Goal: Complete application form

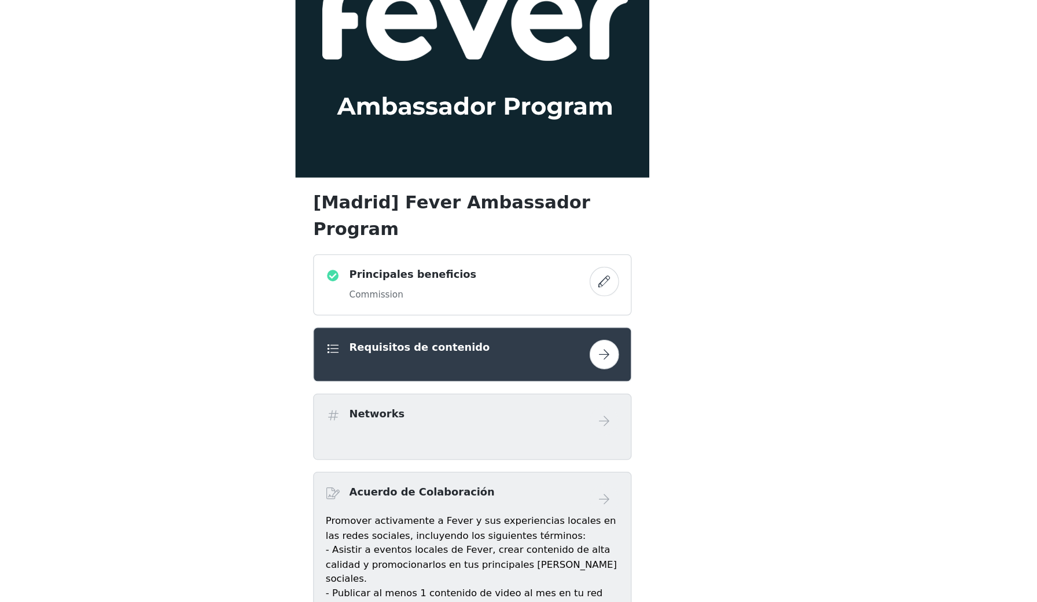
click at [611, 353] on button "button" at bounding box center [622, 364] width 23 height 23
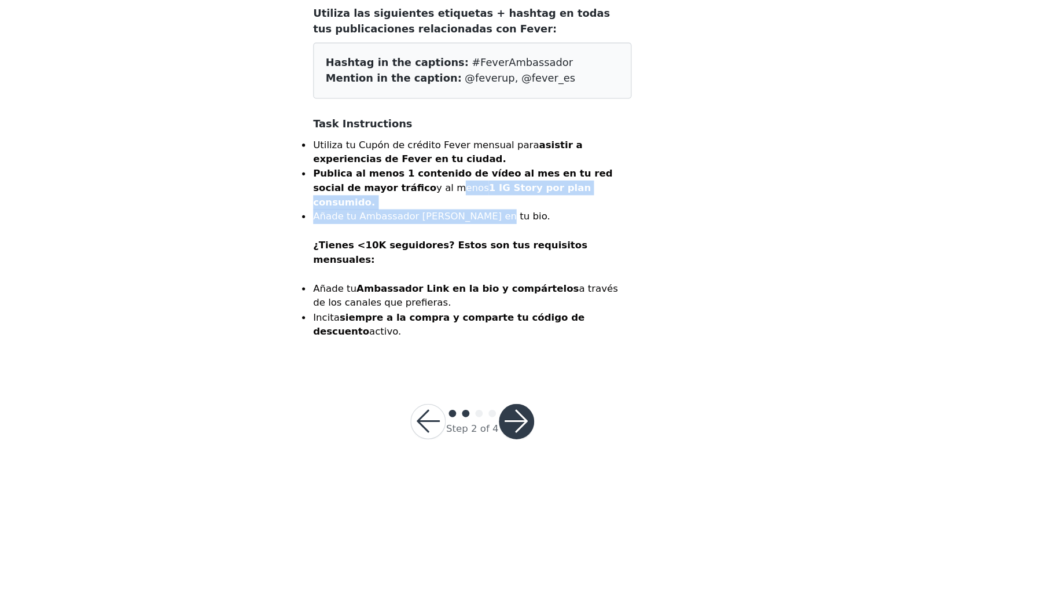
drag, startPoint x: 319, startPoint y: 149, endPoint x: 376, endPoint y: 153, distance: 57.5
click at [394, 211] on ul "Utiliza tu Cupón de crédito Fever mensual para asistir a experiencias de Fever …" at bounding box center [519, 245] width 250 height 68
click at [394, 267] on li "Añade tu Ambassador Link en tu bio." at bounding box center [519, 273] width 250 height 12
drag, startPoint x: 292, startPoint y: 157, endPoint x: 363, endPoint y: 163, distance: 71.4
click at [394, 211] on li "Utiliza tu Cupón de crédito Fever mensual para asistir a experiencias de Fever …" at bounding box center [519, 290] width 250 height 158
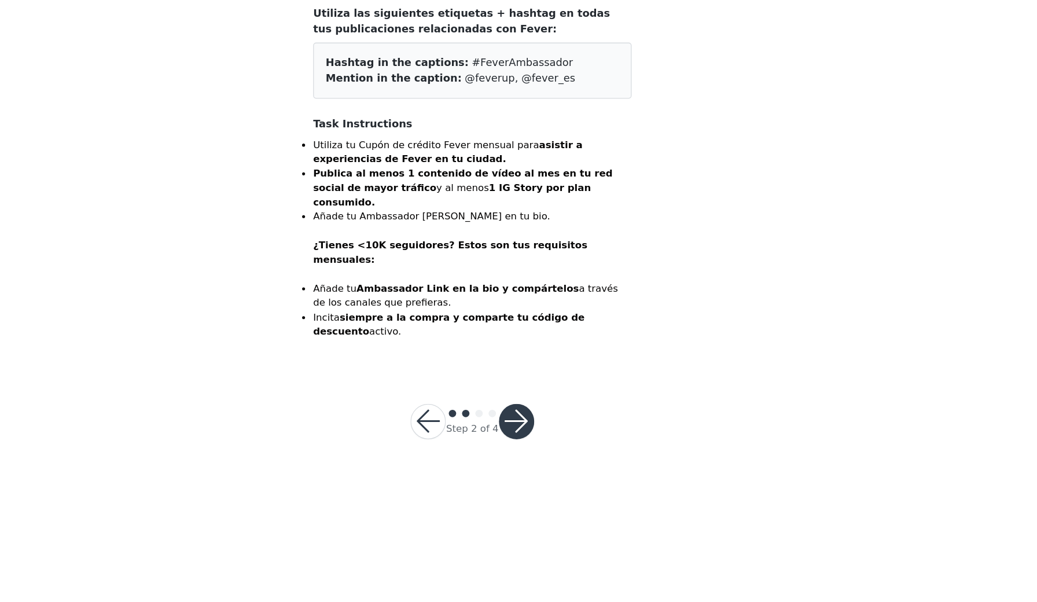
click at [394, 279] on p at bounding box center [519, 285] width 250 height 12
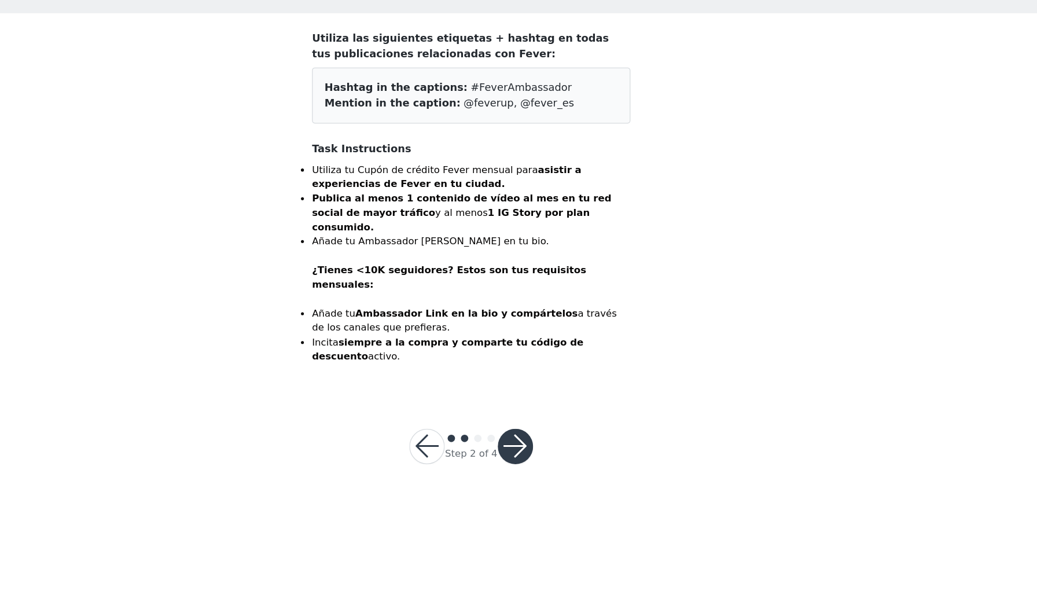
click at [539, 420] on button "button" at bounding box center [553, 434] width 28 height 28
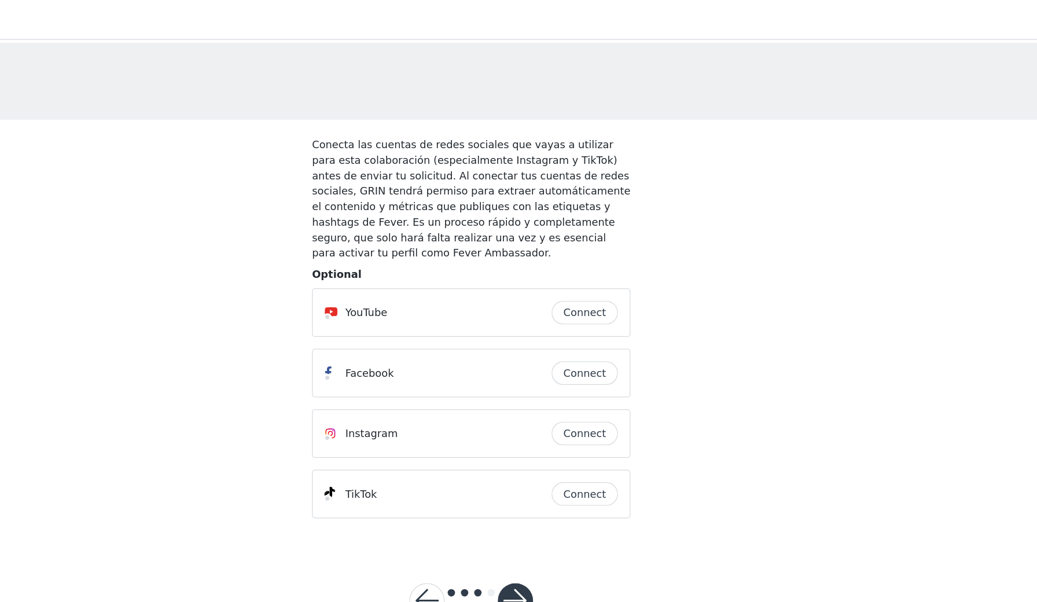
click at [582, 345] on button "Connect" at bounding box center [608, 340] width 52 height 19
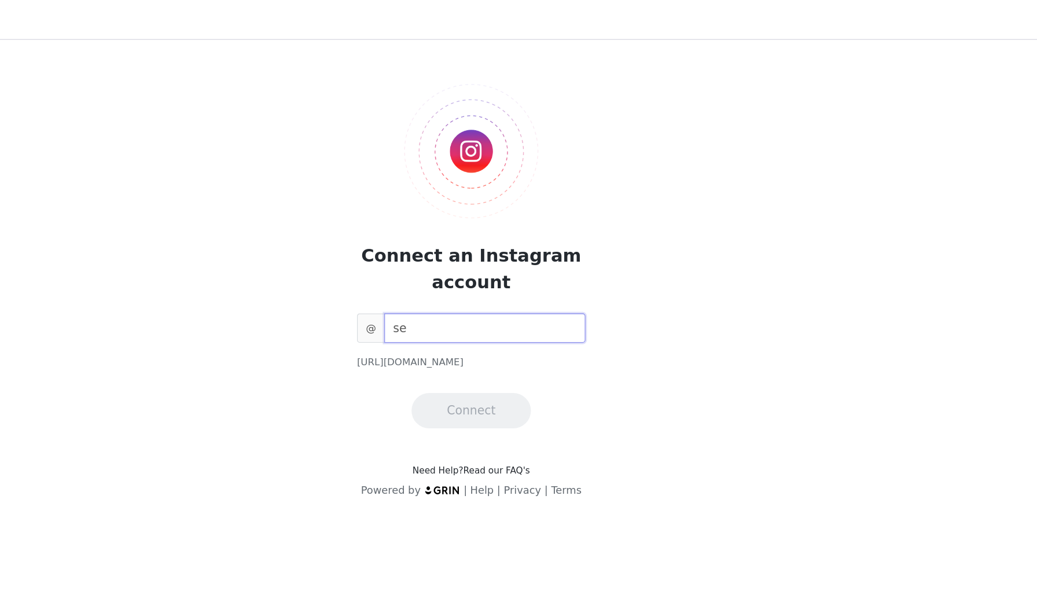
type input "s"
type input "sergiobex"
click at [472, 315] on button "Connect" at bounding box center [519, 322] width 94 height 28
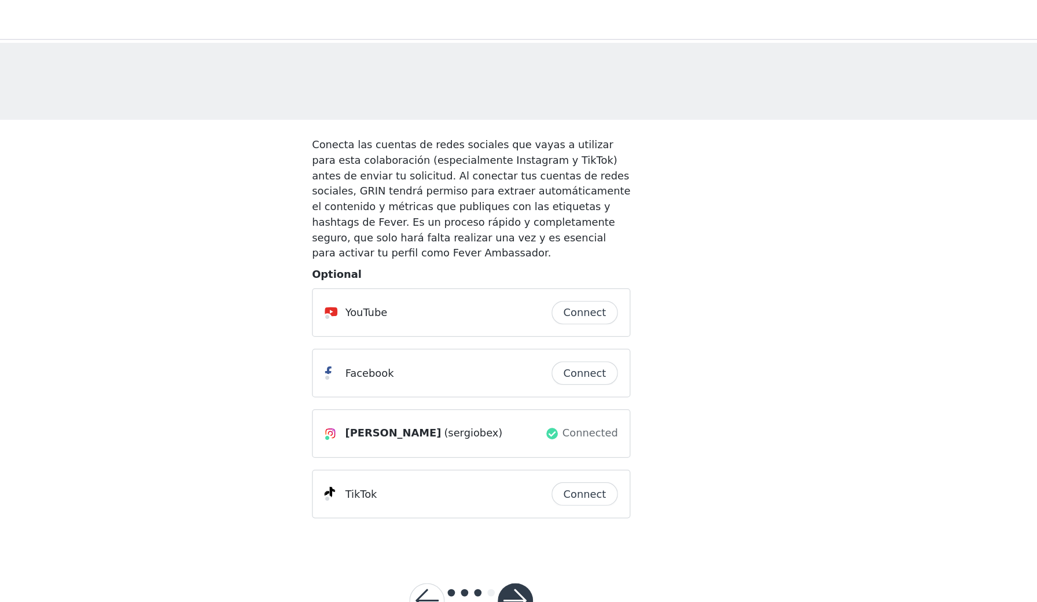
click at [582, 383] on button "Connect" at bounding box center [608, 387] width 52 height 19
click at [582, 384] on button "Connect" at bounding box center [608, 387] width 52 height 19
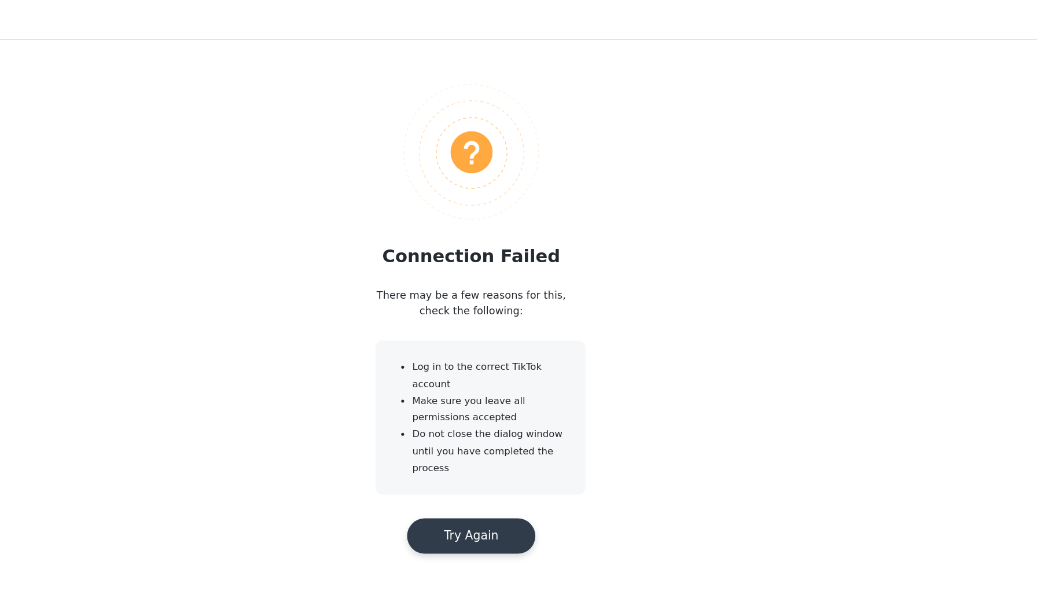
click at [468, 423] on button "Try Again" at bounding box center [518, 421] width 101 height 28
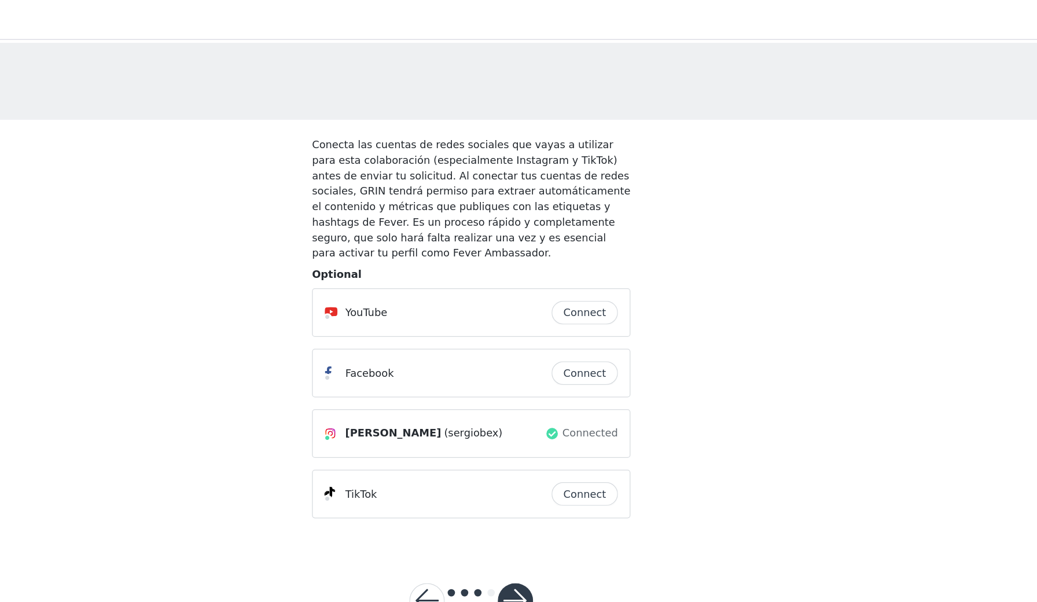
click at [582, 389] on button "Connect" at bounding box center [608, 387] width 52 height 19
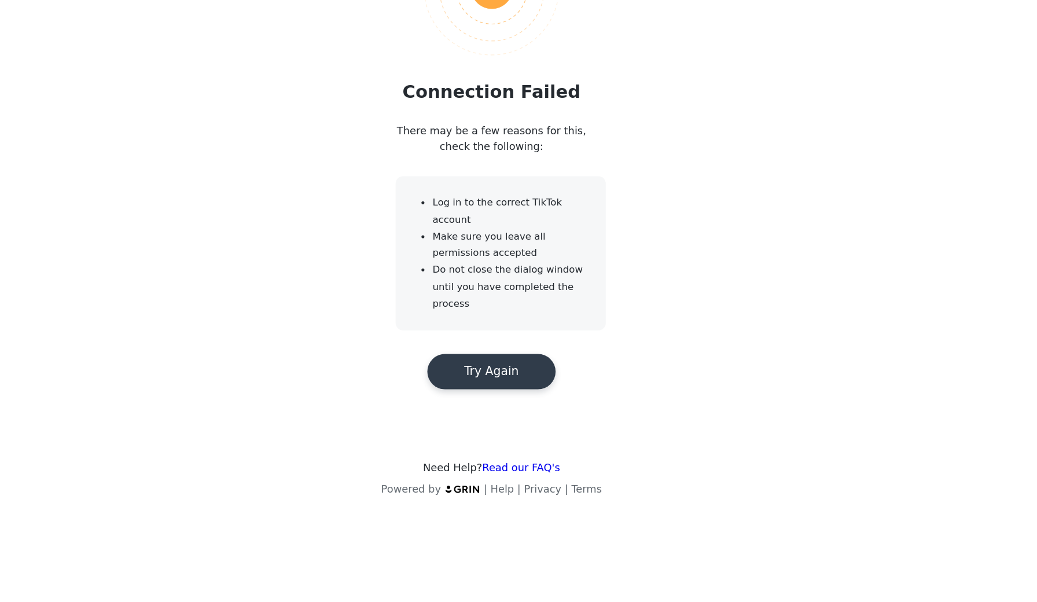
click at [468, 407] on button "Try Again" at bounding box center [518, 421] width 101 height 28
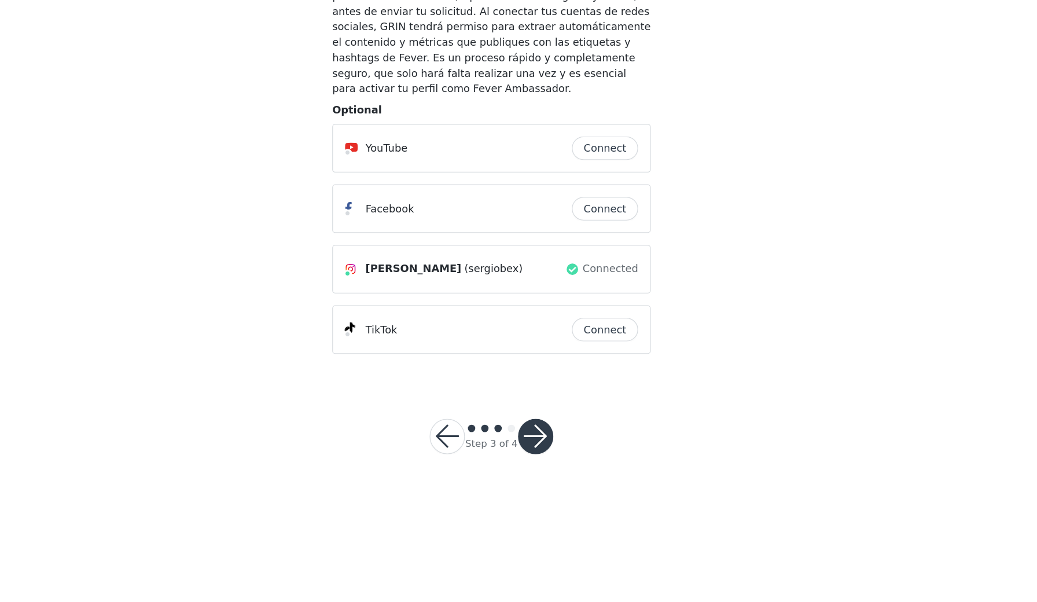
click at [582, 378] on button "Connect" at bounding box center [608, 387] width 52 height 19
click at [539, 458] on button "button" at bounding box center [553, 472] width 28 height 28
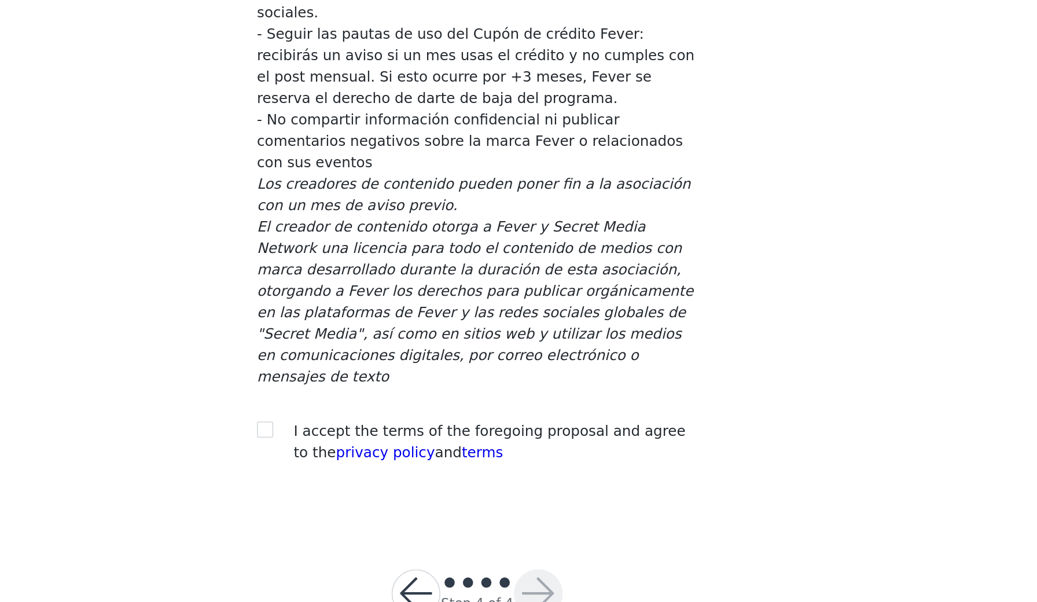
scroll to position [54, 0]
click at [394, 499] on input "checkbox" at bounding box center [398, 503] width 8 height 8
checkbox input "true"
click at [539, 583] on button "button" at bounding box center [553, 597] width 28 height 28
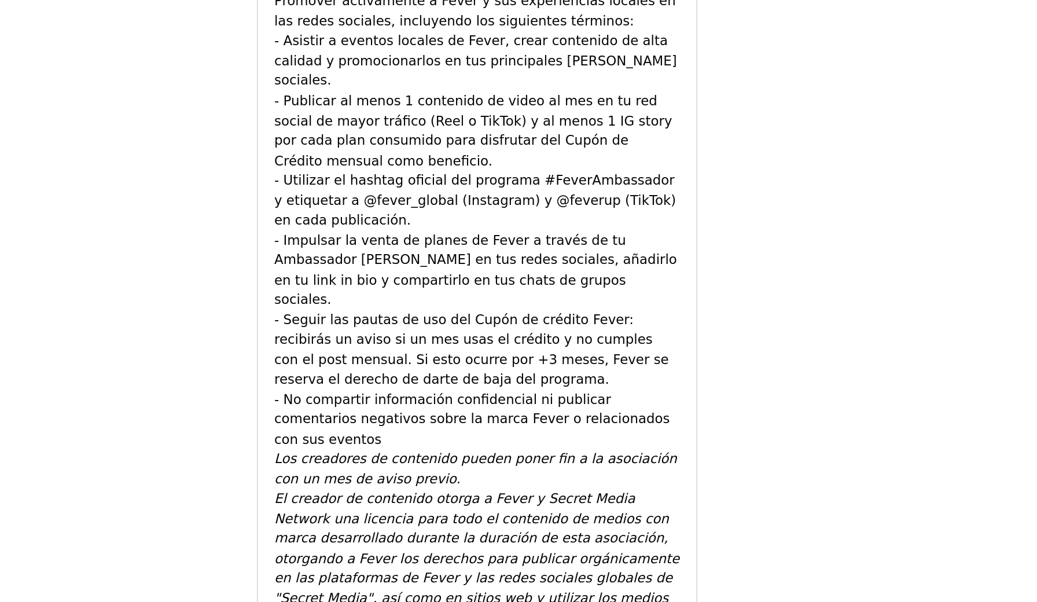
scroll to position [433, 0]
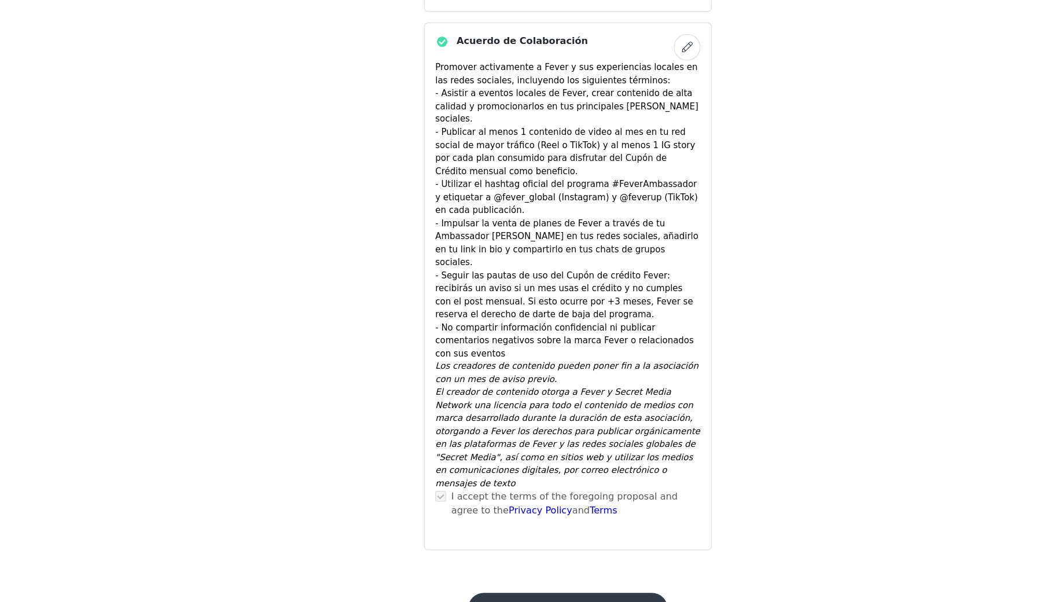
click at [500, 594] on button "Submit Proposal" at bounding box center [518, 608] width 173 height 28
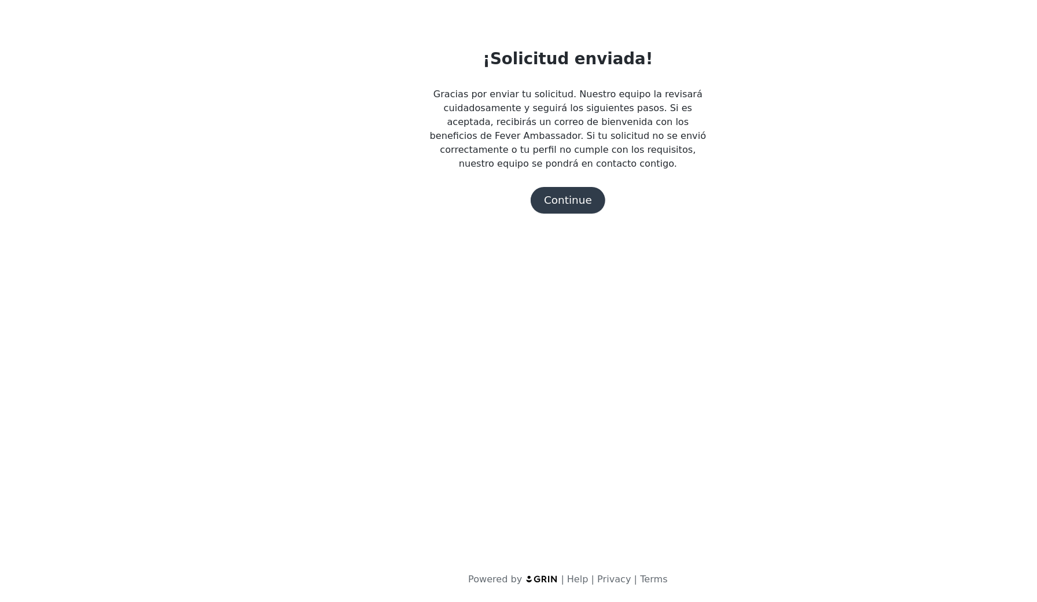
click at [498, 241] on button "Continue" at bounding box center [518, 252] width 65 height 23
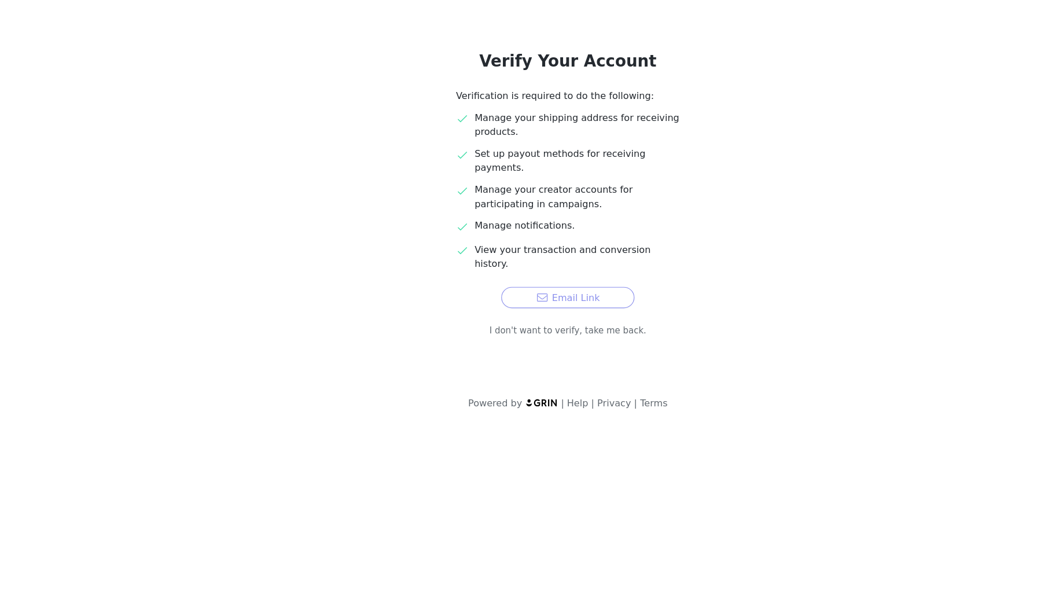
click at [512, 328] on button "Email Link" at bounding box center [519, 337] width 116 height 19
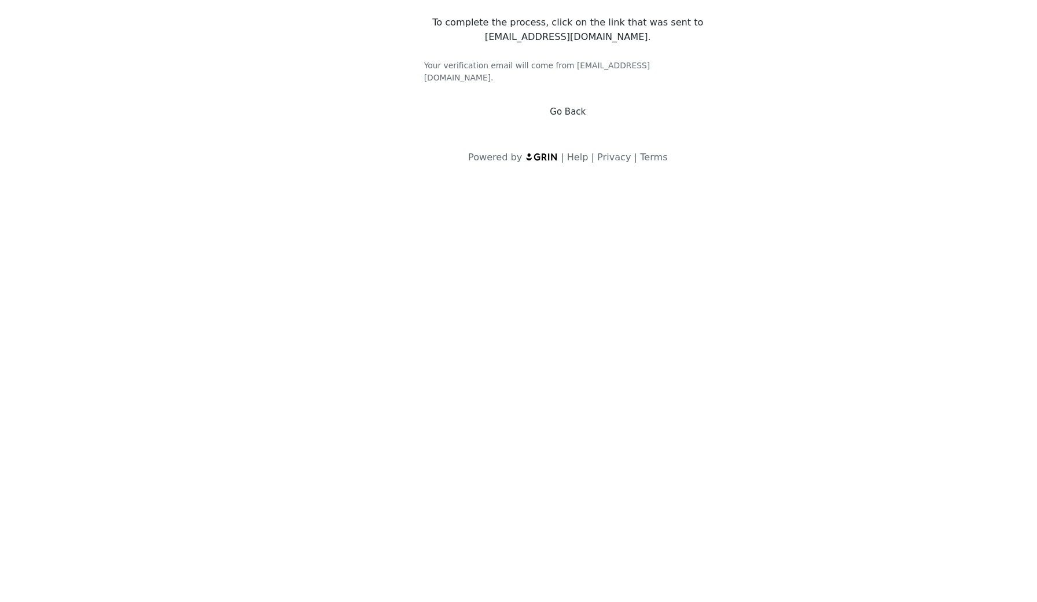
click at [503, 171] on link "Go Back" at bounding box center [518, 175] width 31 height 9
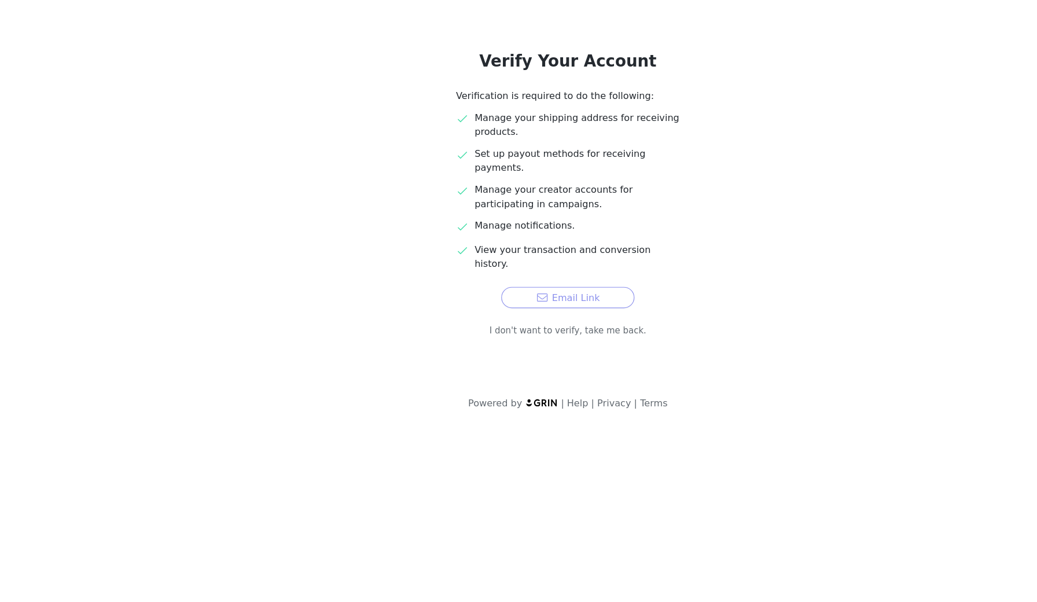
click at [522, 328] on button "Email Link" at bounding box center [519, 337] width 116 height 19
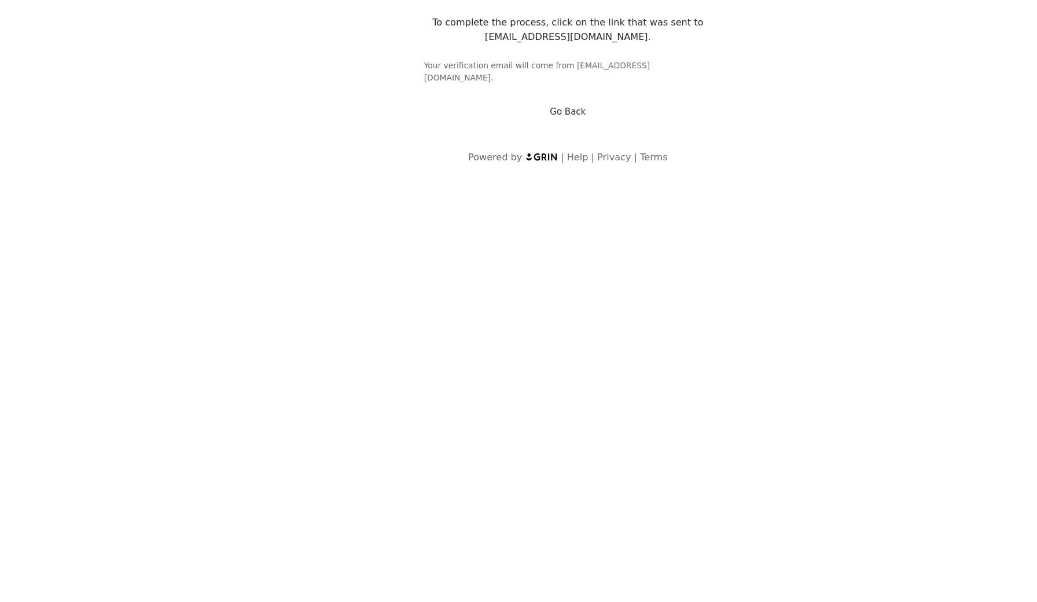
click at [551, 93] on div "Check Your Email! To complete the process, click on the link that was sent to s…" at bounding box center [519, 115] width 278 height 162
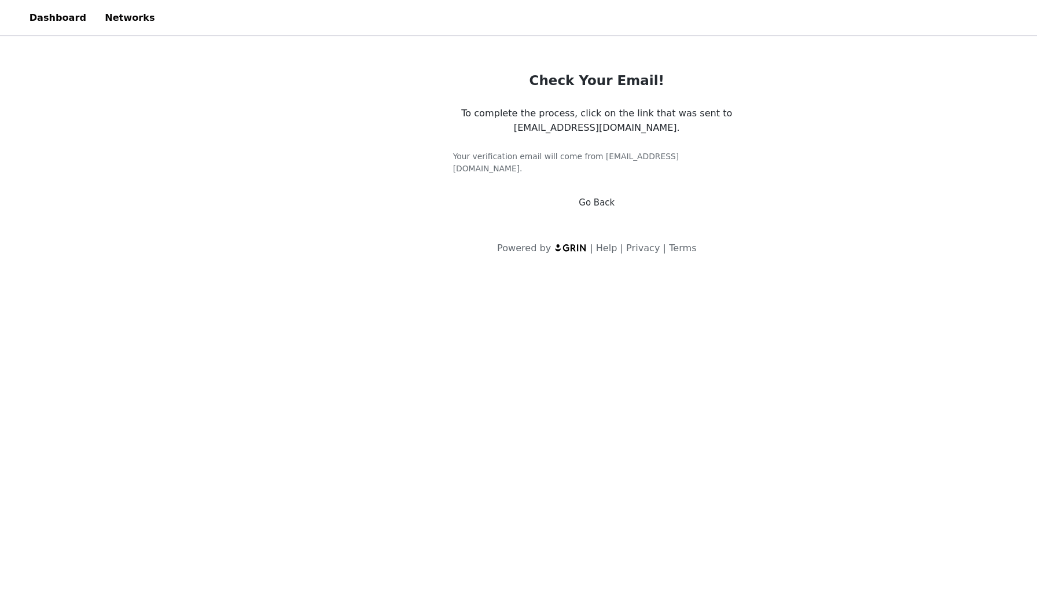
click at [594, 132] on h5 "Your verification email will come from [EMAIL_ADDRESS][DOMAIN_NAME]." at bounding box center [519, 141] width 250 height 21
click at [817, 20] on div at bounding box center [562, 15] width 843 height 26
